Goal: Find specific page/section: Find specific page/section

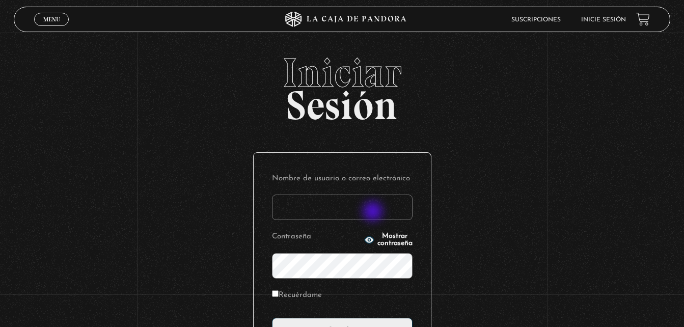
scroll to position [121, 0]
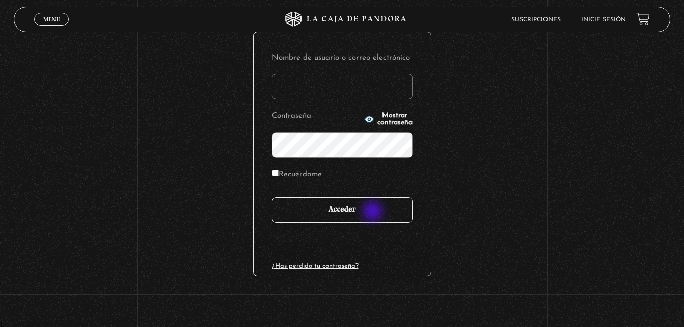
type input "fdymb09@gmail.com"
click at [374, 211] on input "Acceder" at bounding box center [342, 209] width 140 height 25
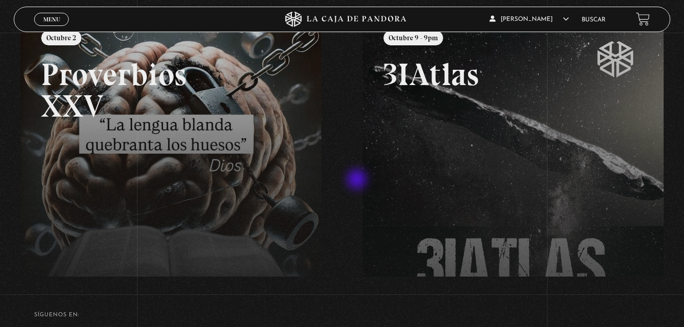
scroll to position [102, 0]
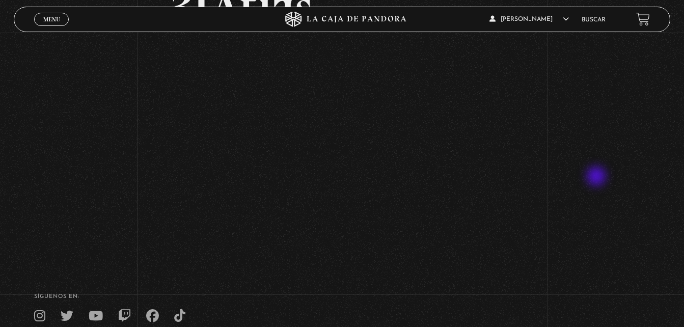
scroll to position [51, 0]
